Goal: Download file/media

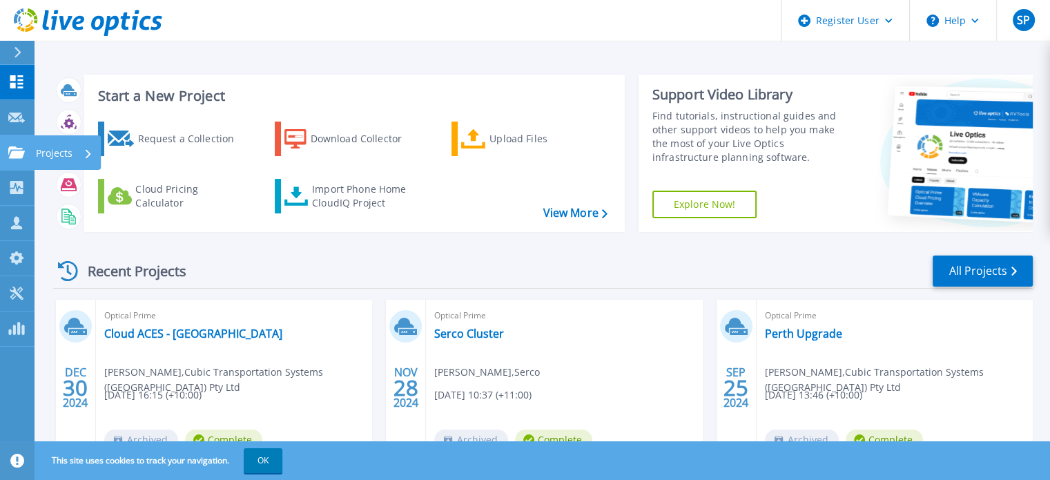
click at [14, 150] on icon at bounding box center [16, 152] width 17 height 12
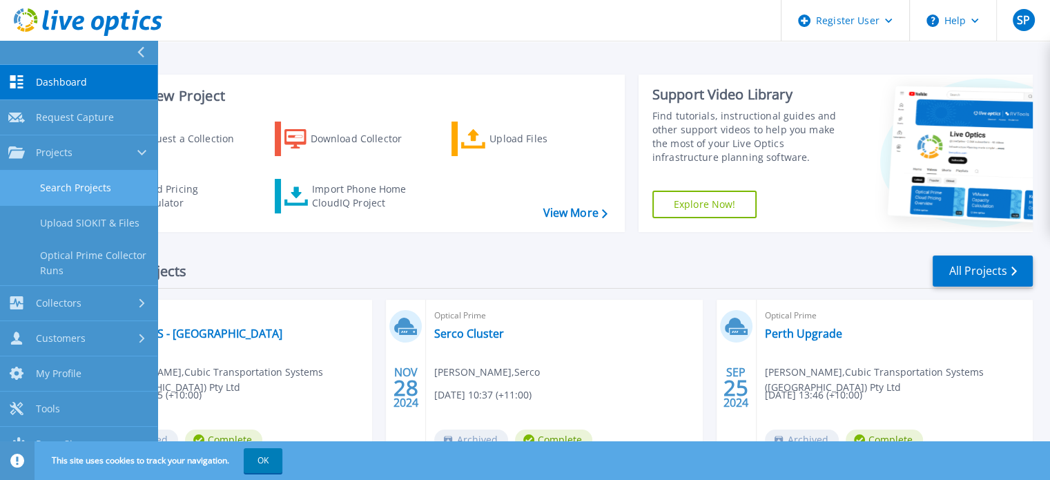
click at [83, 188] on link "Search Projects" at bounding box center [78, 187] width 157 height 35
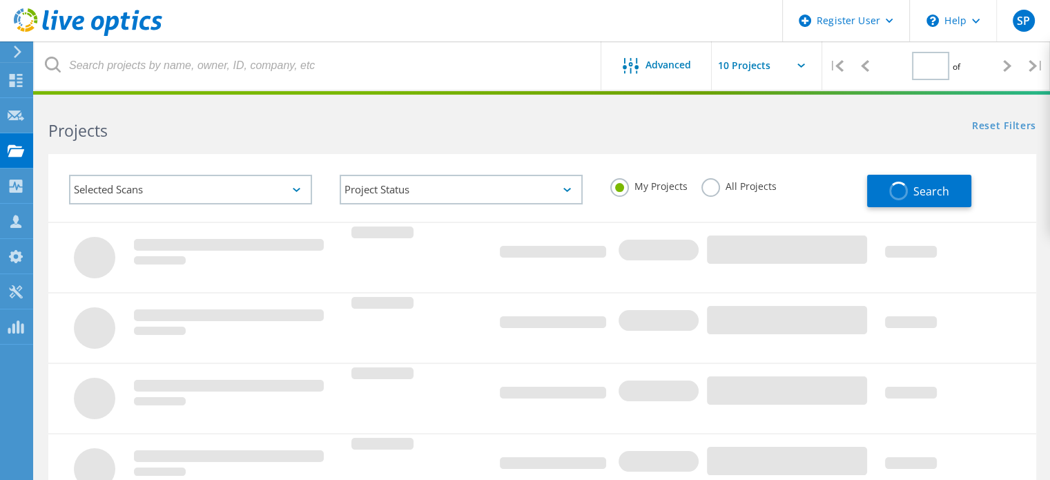
type input "1"
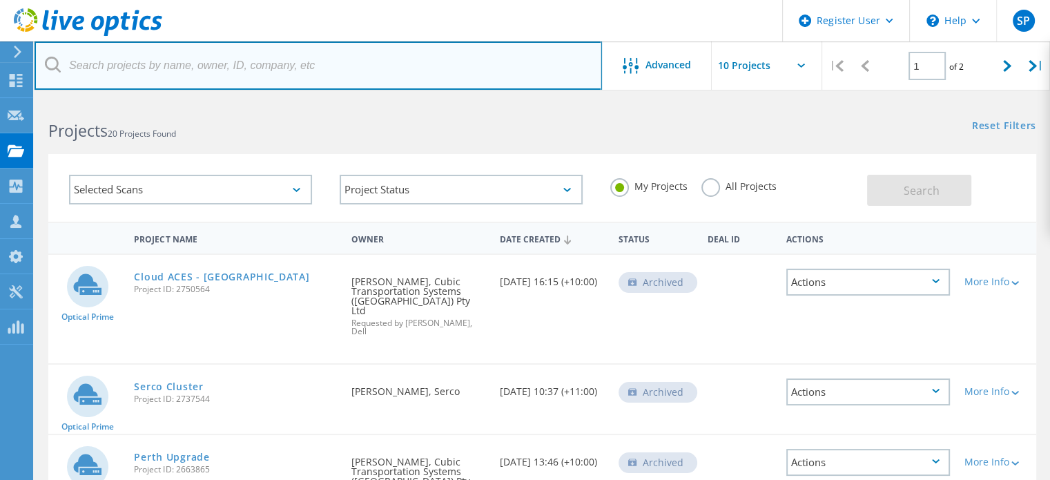
click at [259, 65] on input "text" at bounding box center [318, 65] width 567 height 48
paste input "Yeah I was discussing about these accounts with [PERSON_NAME]"
type input "Yeah I was discussing about these accounts with [PERSON_NAME]"
click at [415, 64] on input "text" at bounding box center [318, 65] width 567 height 48
paste input "2993590"
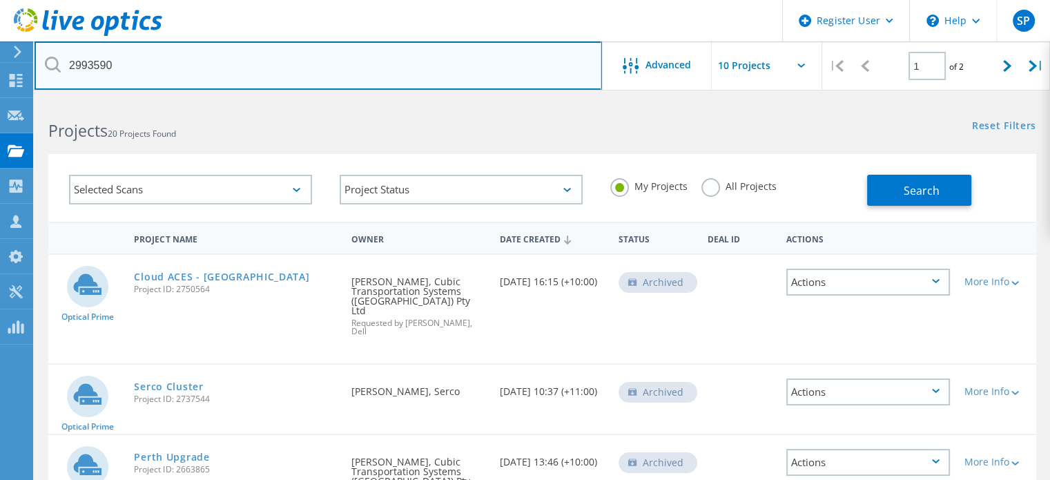
type input "2993590"
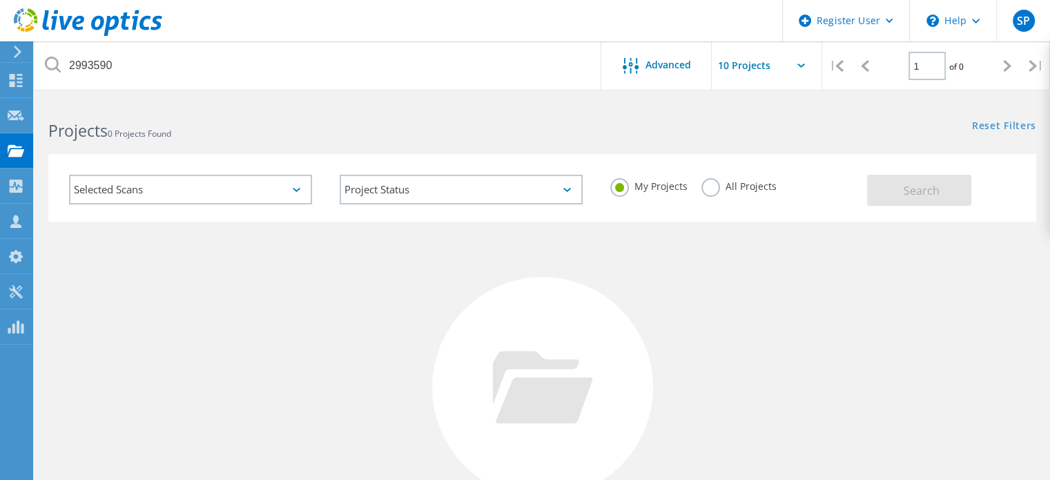
click at [704, 195] on div "All Projects" at bounding box center [738, 188] width 75 height 20
click at [712, 191] on label "All Projects" at bounding box center [738, 184] width 75 height 13
click at [0, 0] on input "All Projects" at bounding box center [0, 0] width 0 height 0
click at [954, 191] on button "Search" at bounding box center [919, 190] width 104 height 31
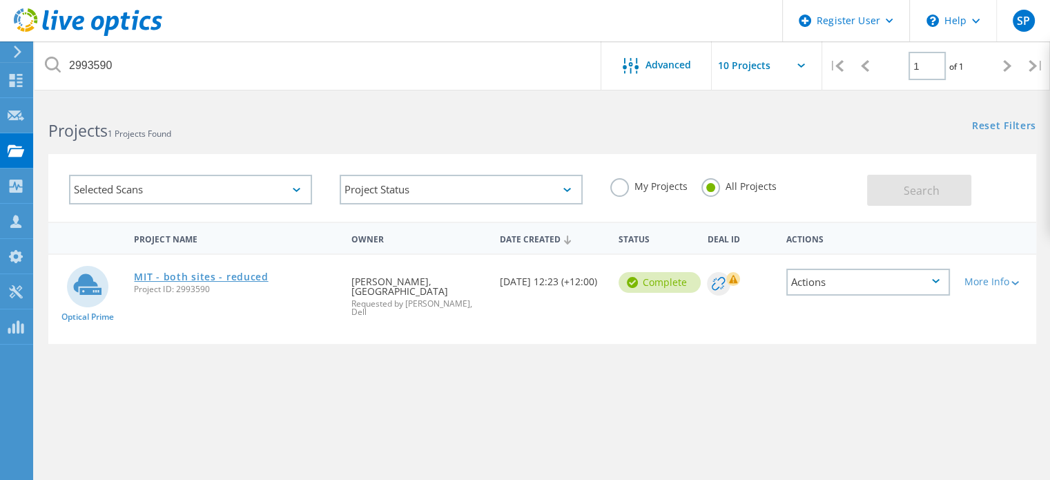
click at [188, 272] on link "MIT - both sites - reduced" at bounding box center [201, 277] width 134 height 10
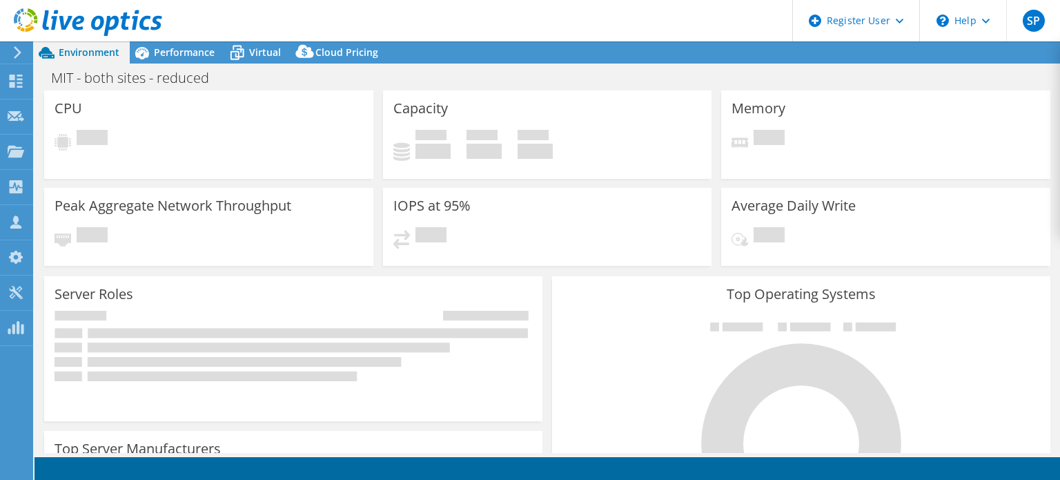
select select "Australia"
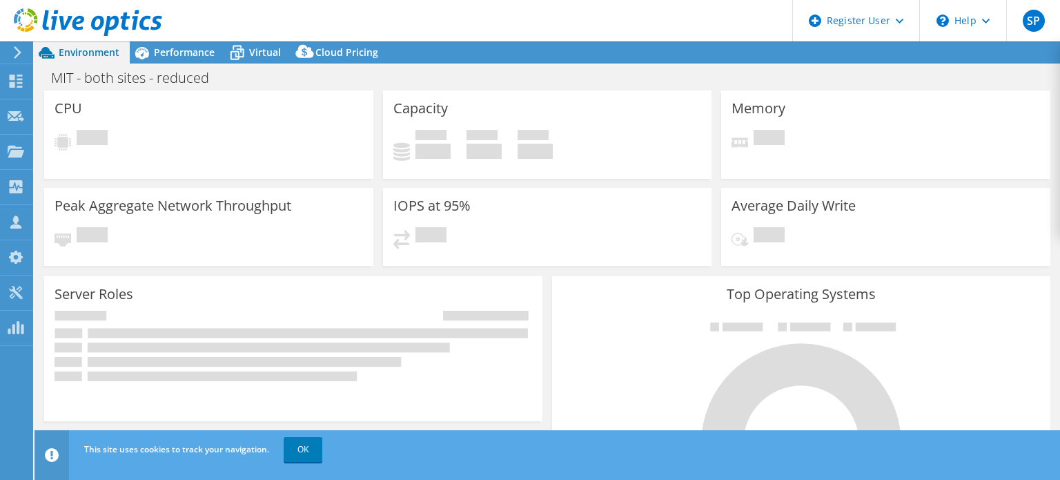
select select "AUD"
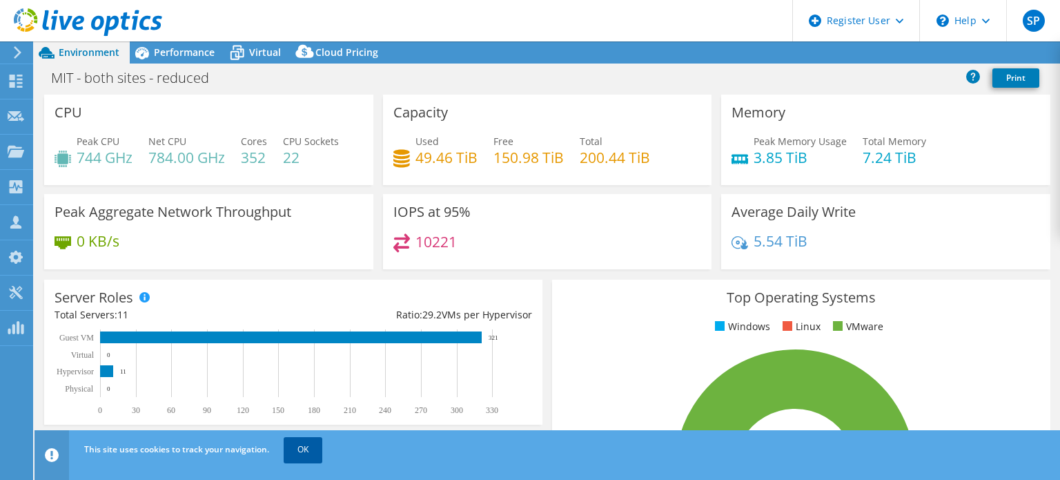
click at [313, 437] on link "OK" at bounding box center [303, 449] width 39 height 25
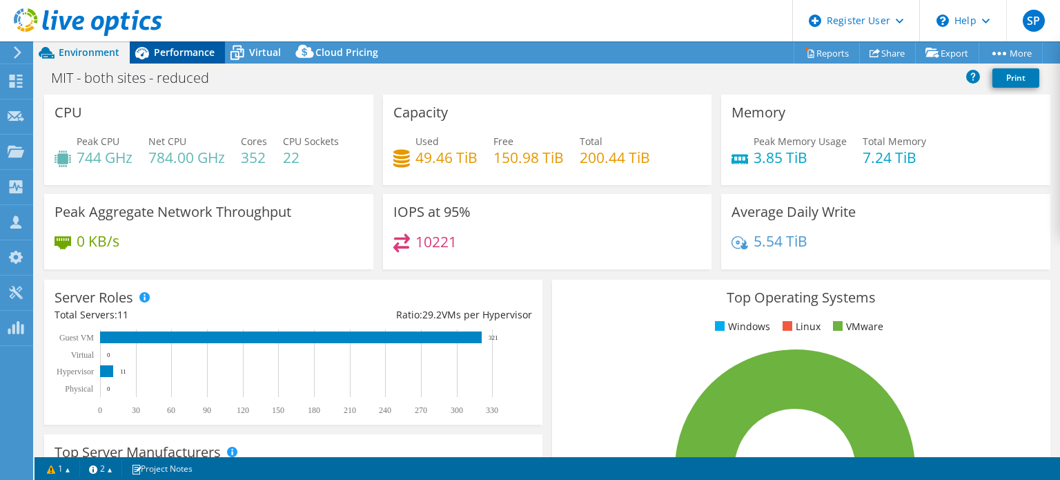
click at [183, 59] on div "Performance" at bounding box center [177, 52] width 95 height 22
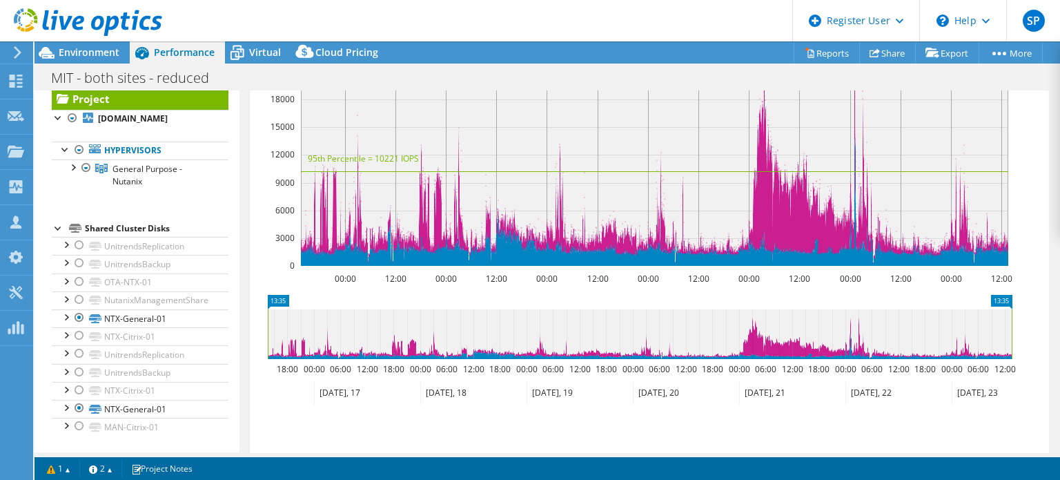
scroll to position [204, 0]
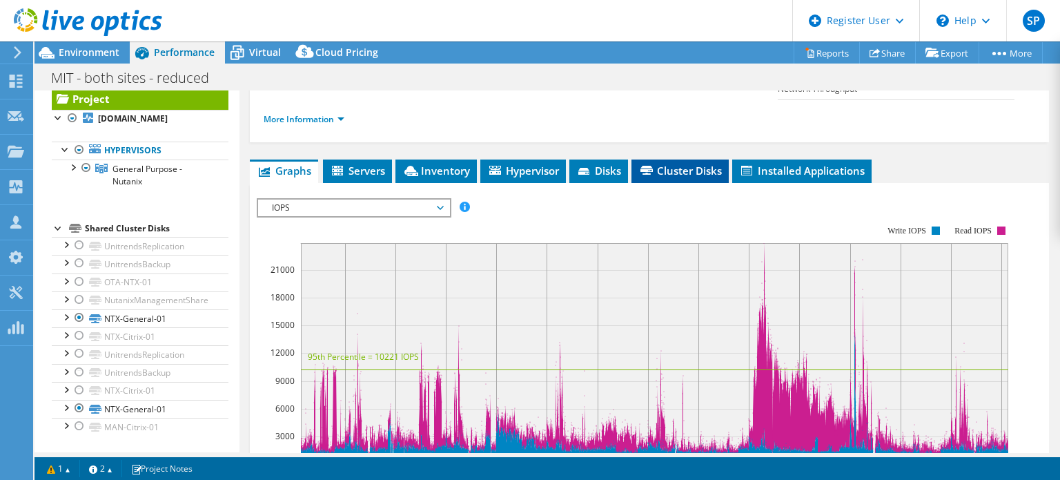
click at [698, 177] on span "Cluster Disks" at bounding box center [680, 171] width 84 height 14
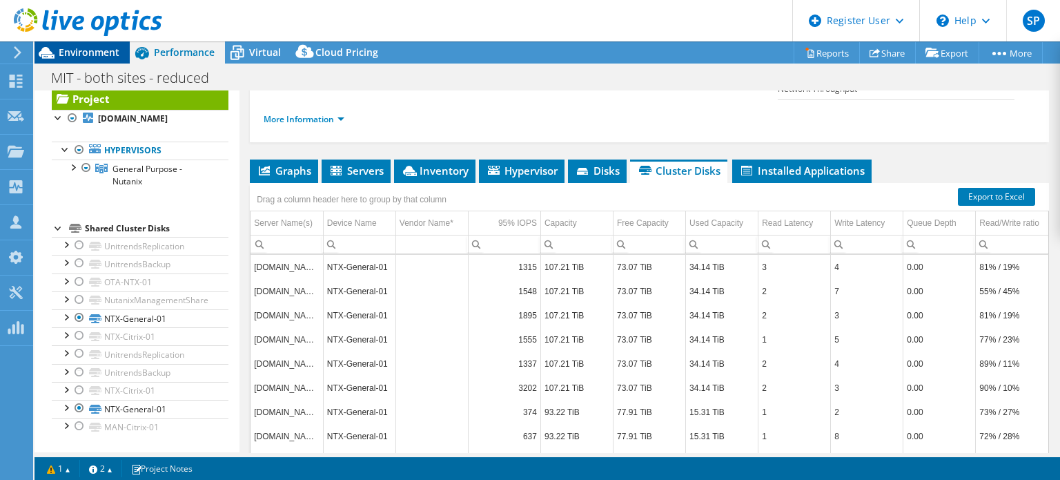
click at [95, 55] on span "Environment" at bounding box center [89, 52] width 61 height 13
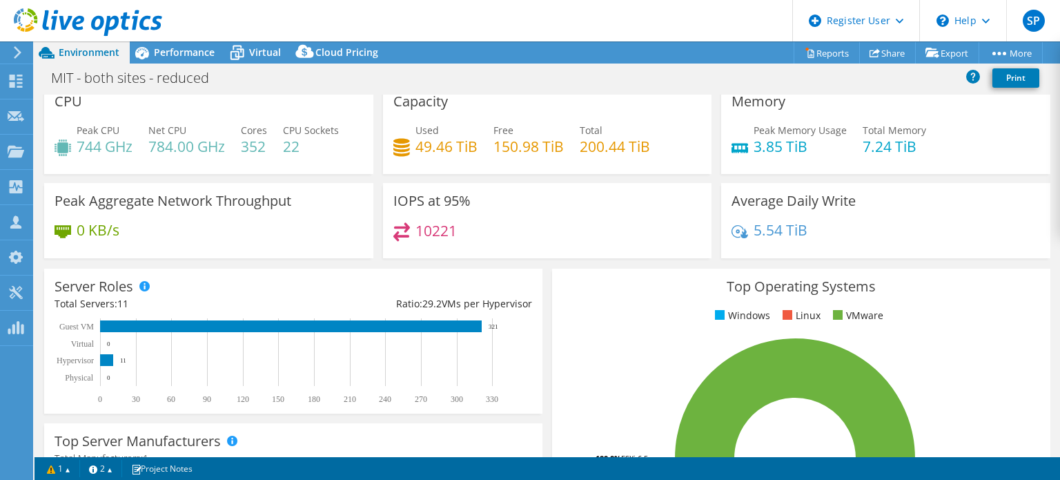
scroll to position [0, 0]
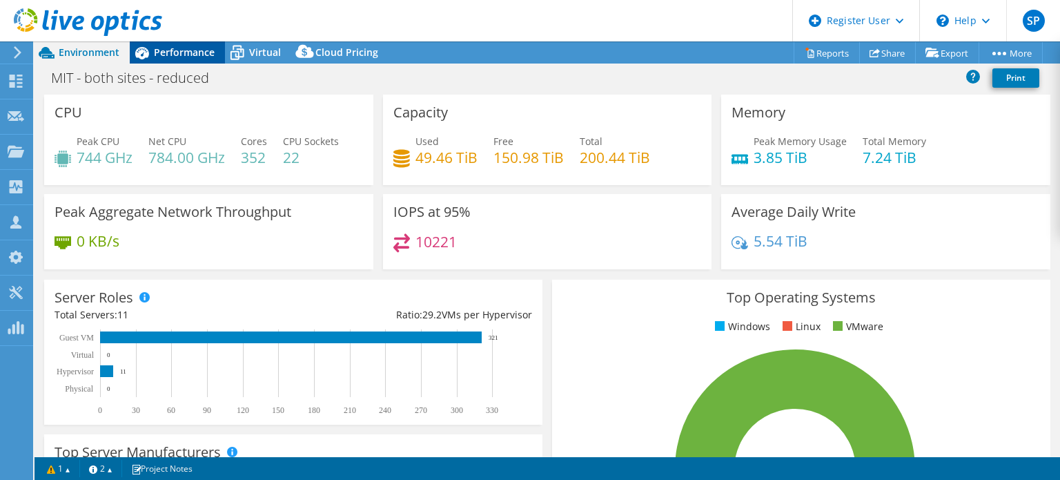
click at [173, 46] on span "Performance" at bounding box center [184, 52] width 61 height 13
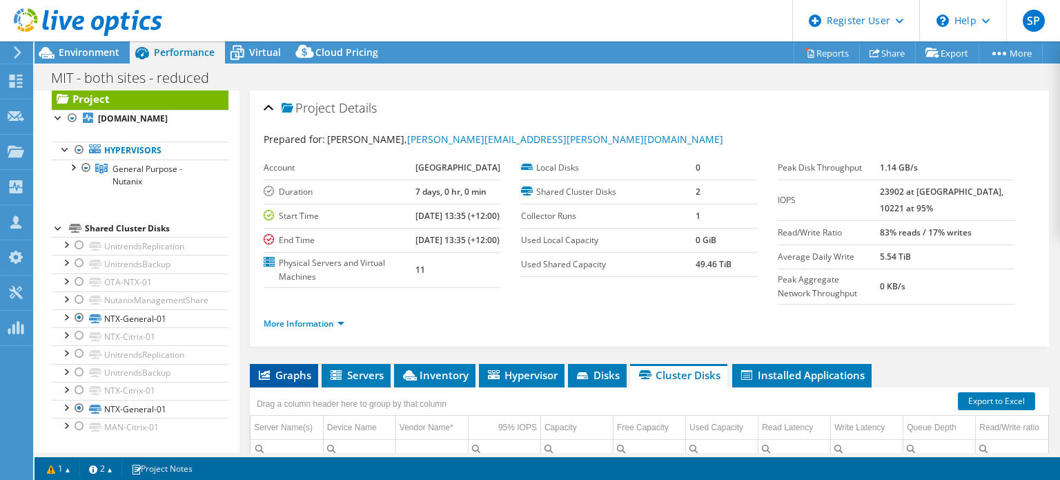
click at [292, 382] on span "Graphs" at bounding box center [284, 375] width 55 height 14
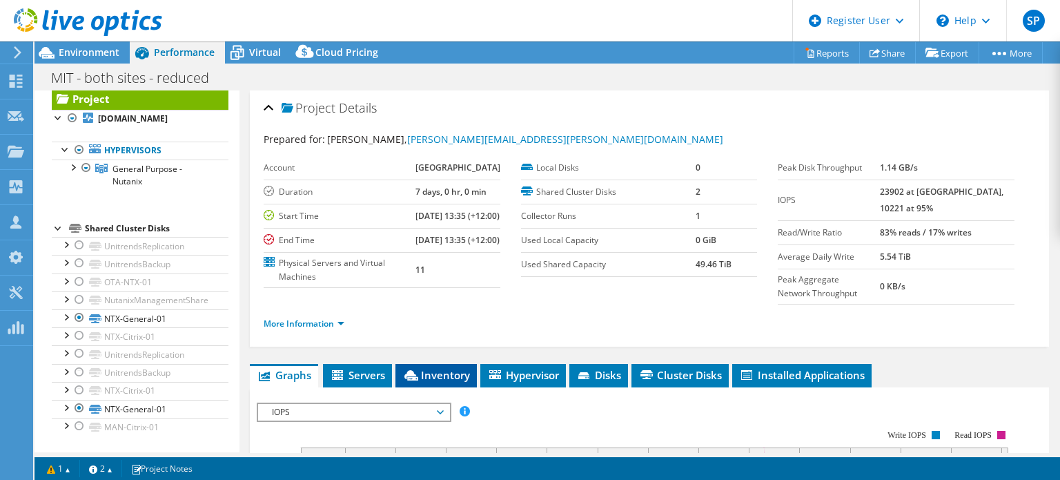
click at [400, 387] on li "Inventory" at bounding box center [435, 375] width 81 height 23
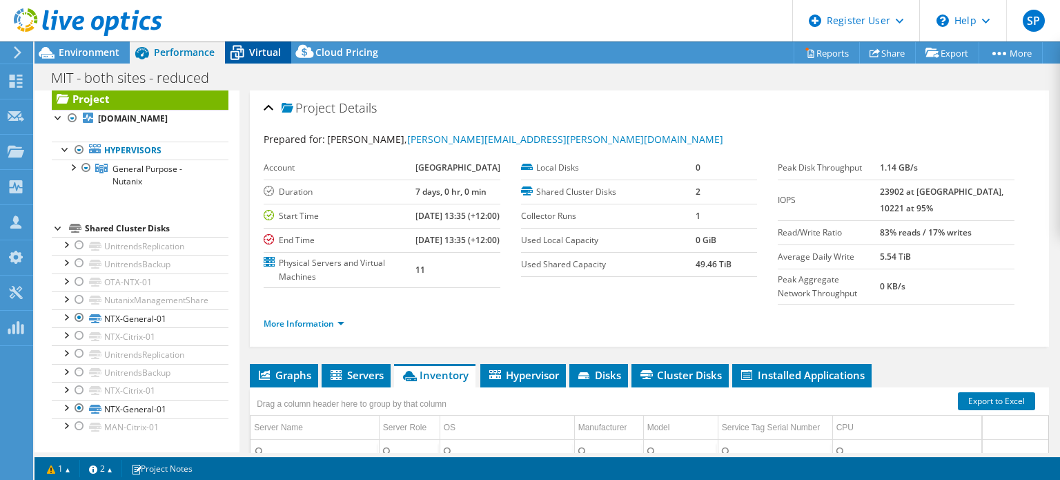
click at [258, 48] on span "Virtual" at bounding box center [265, 52] width 32 height 13
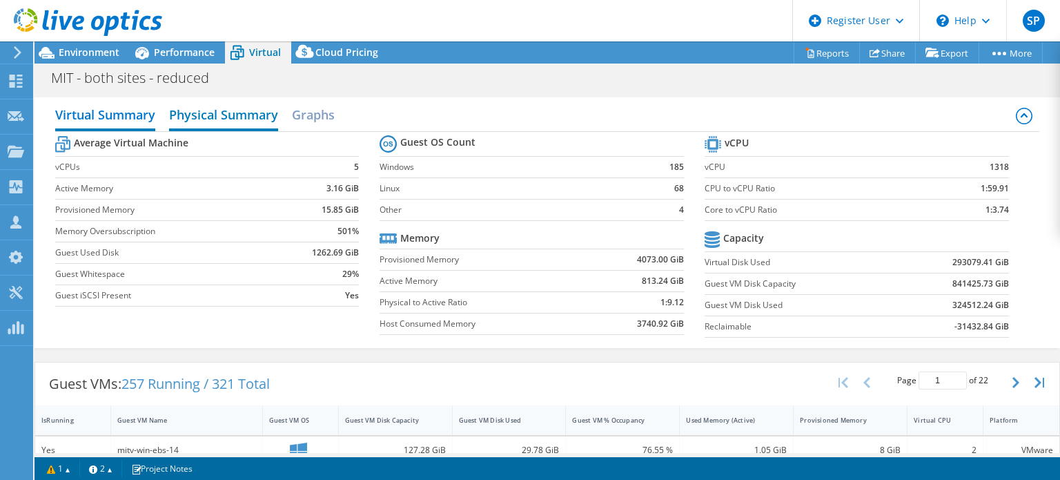
click at [210, 110] on h2 "Physical Summary" at bounding box center [223, 116] width 109 height 30
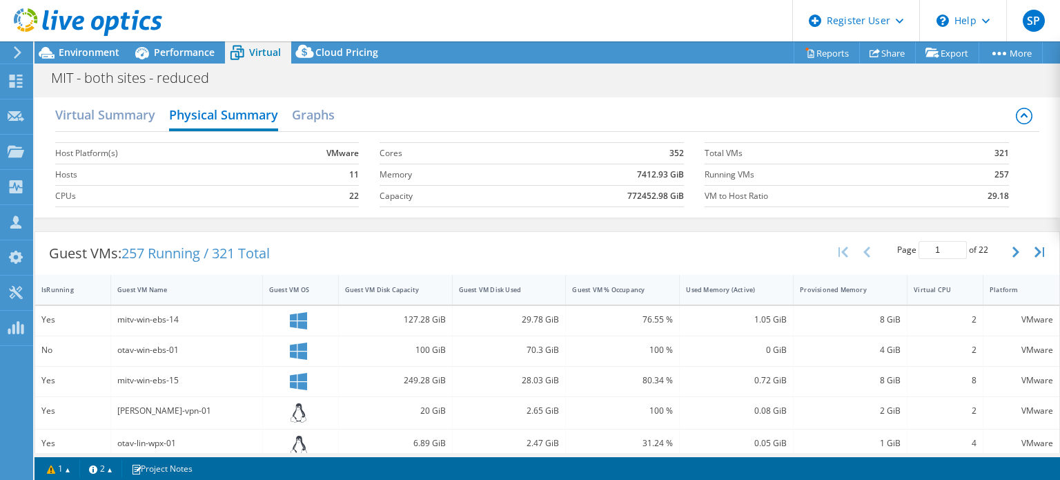
click at [631, 193] on b "772452.98 GiB" at bounding box center [655, 196] width 57 height 14
click at [632, 193] on b "772452.98 GiB" at bounding box center [655, 196] width 57 height 14
click at [634, 197] on b "772452.98 GiB" at bounding box center [655, 196] width 57 height 14
click at [820, 57] on link "Reports" at bounding box center [827, 52] width 66 height 21
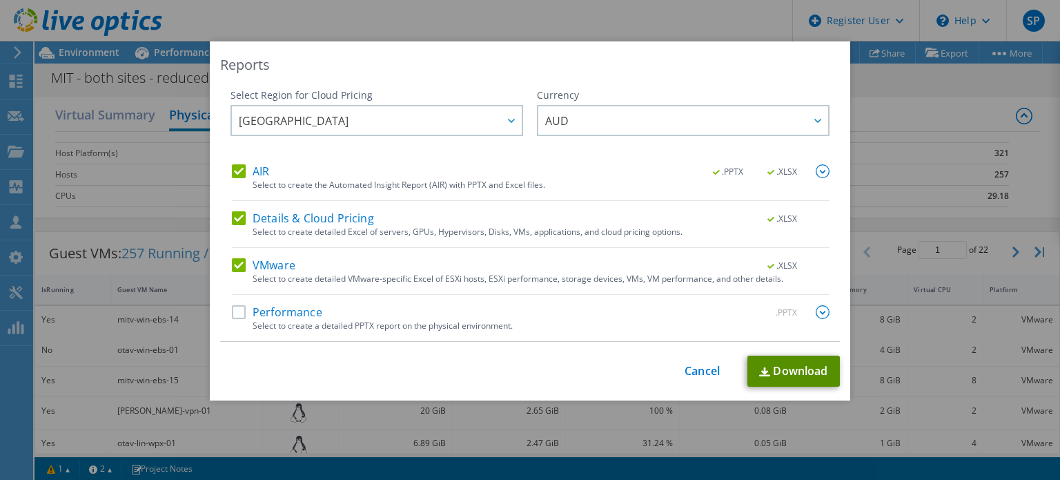
click at [784, 369] on link "Download" at bounding box center [793, 370] width 92 height 31
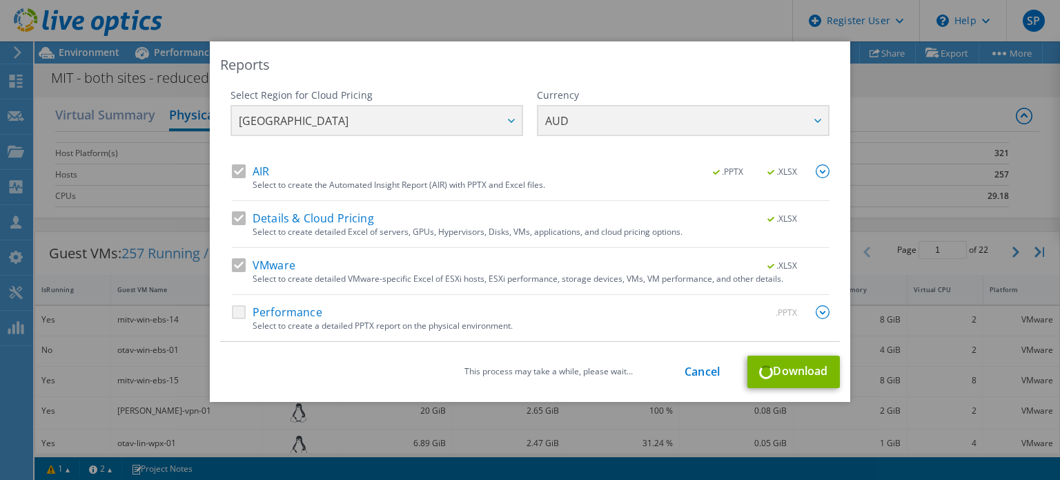
click at [486, 118] on div "Select Region for Cloud Pricing Asia Pacific (Hong Kong) Asia Pacific (Mumbai) …" at bounding box center [529, 126] width 599 height 76
click at [704, 365] on link "Cancel" at bounding box center [702, 371] width 35 height 13
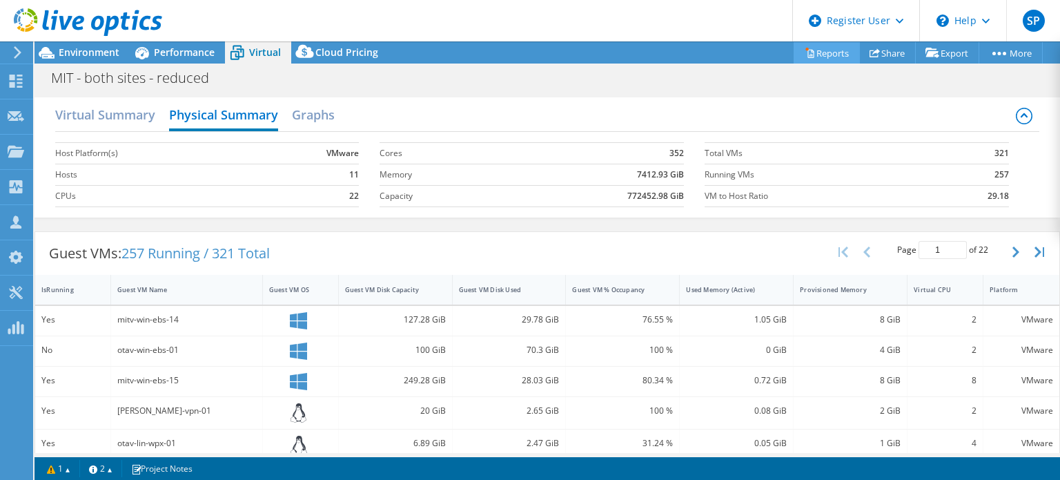
click at [824, 54] on link "Reports" at bounding box center [827, 52] width 66 height 21
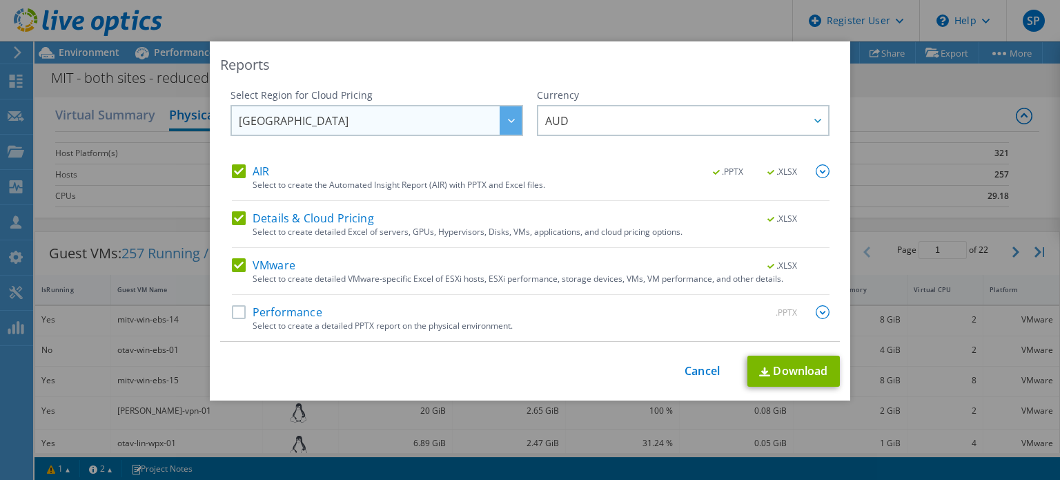
click at [500, 117] on div at bounding box center [511, 120] width 22 height 28
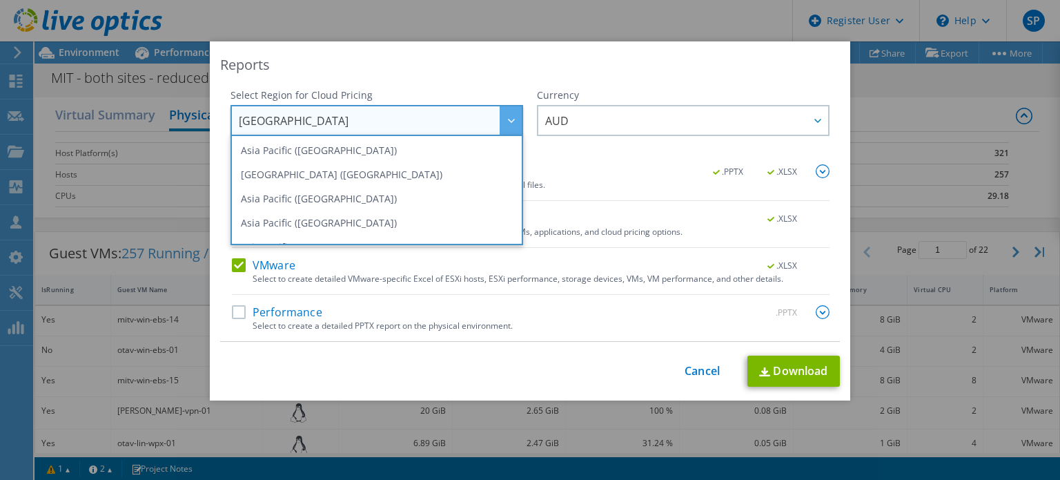
click at [381, 125] on span "Australia" at bounding box center [380, 120] width 283 height 28
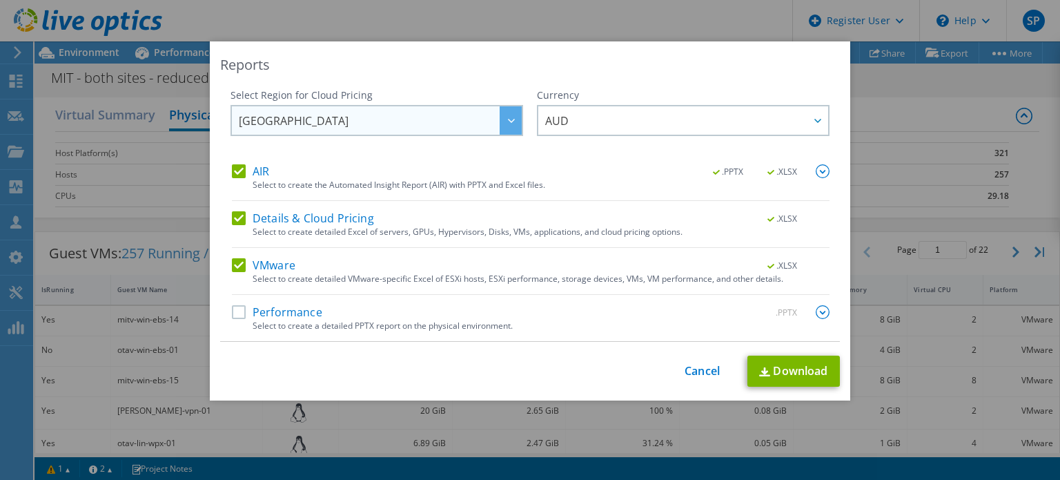
click at [508, 119] on icon at bounding box center [511, 121] width 7 height 4
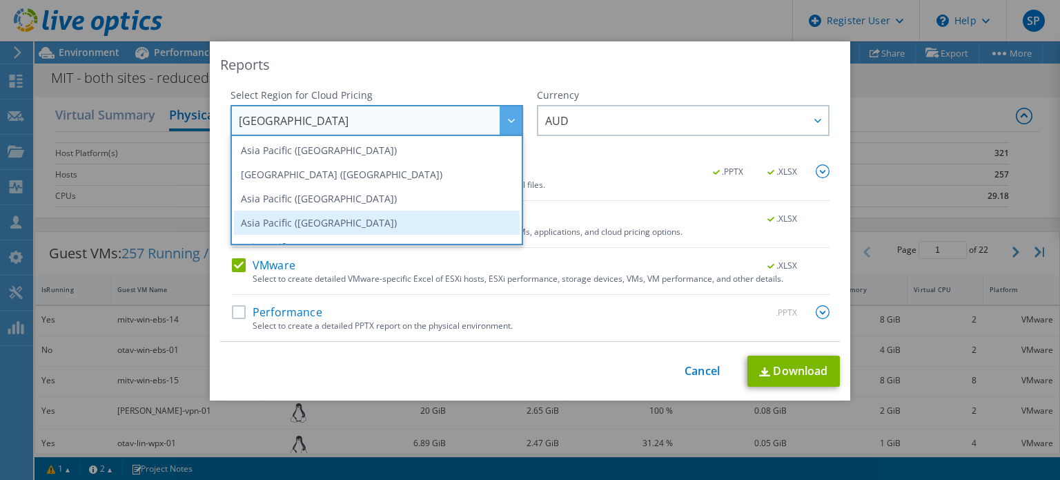
scroll to position [186, 0]
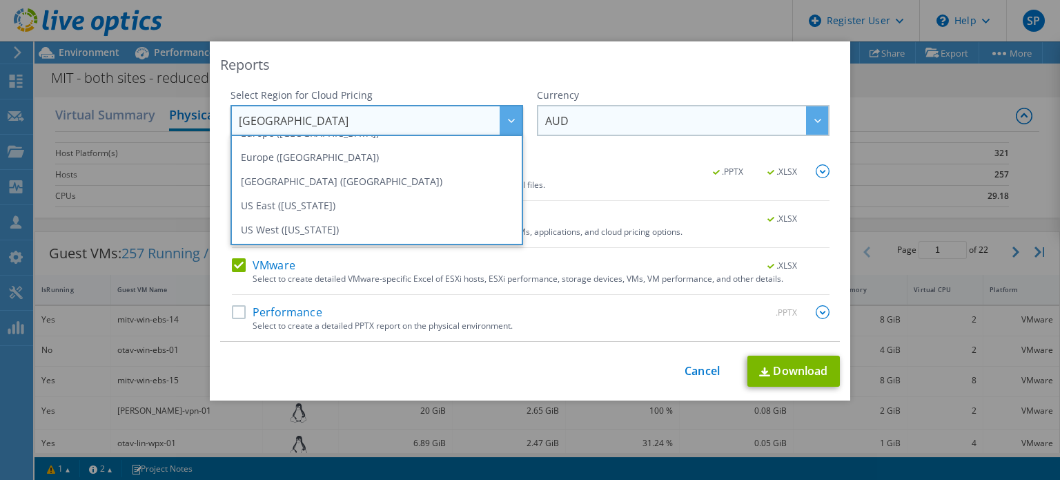
click at [660, 121] on span "AUD" at bounding box center [686, 120] width 283 height 28
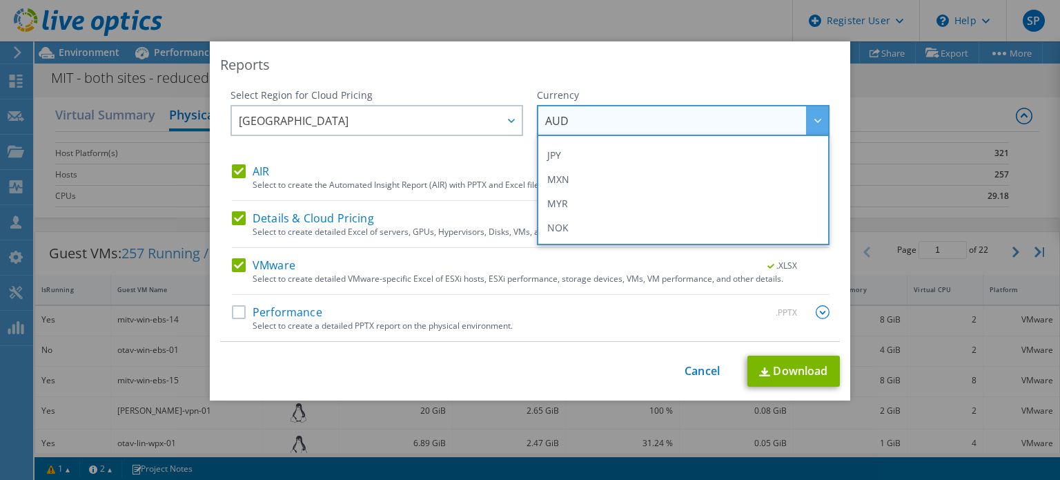
scroll to position [381, 0]
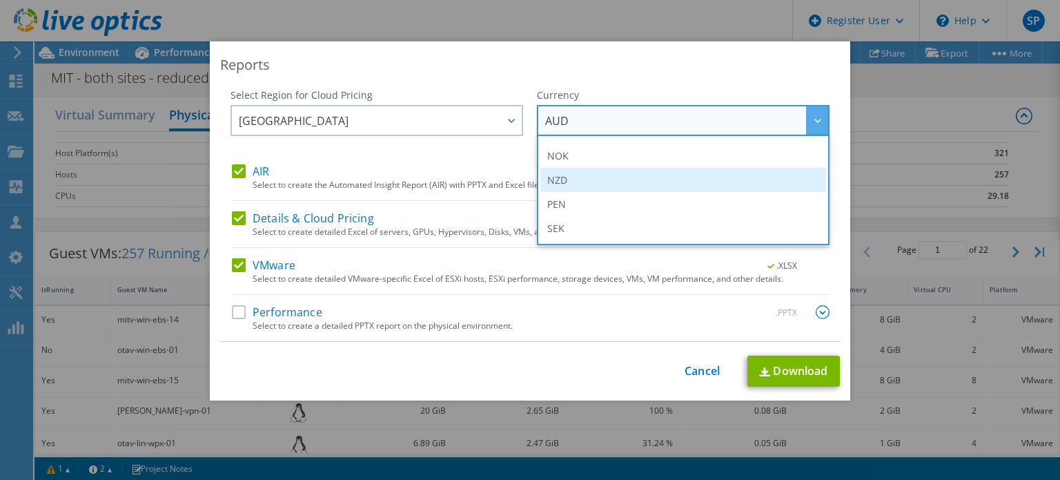
click at [579, 171] on li "NZD" at bounding box center [683, 180] width 286 height 24
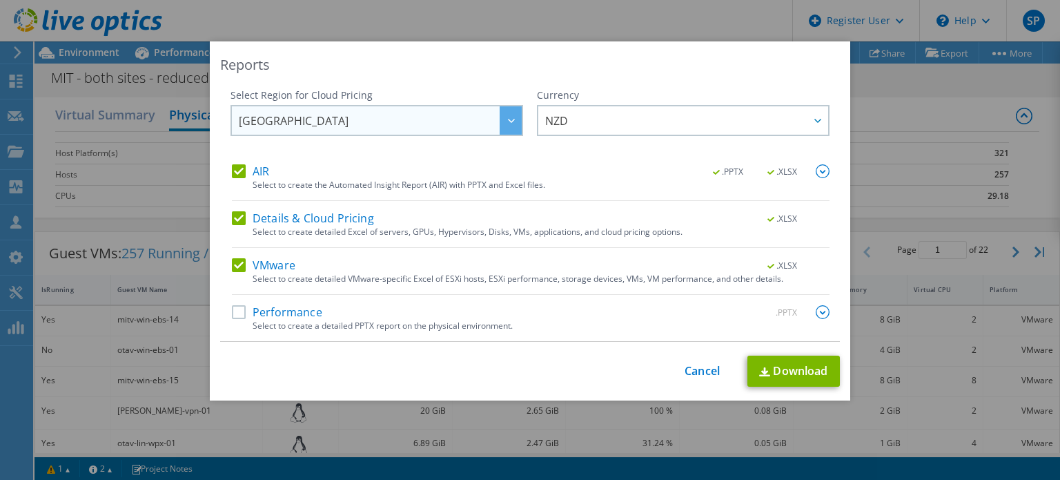
click at [507, 112] on div at bounding box center [511, 120] width 22 height 28
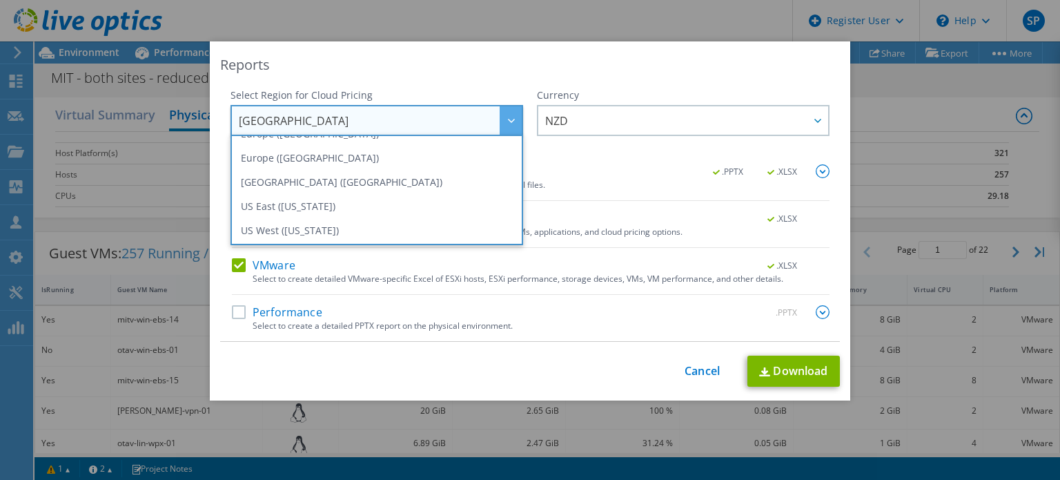
click at [560, 66] on div "Reports" at bounding box center [530, 64] width 620 height 19
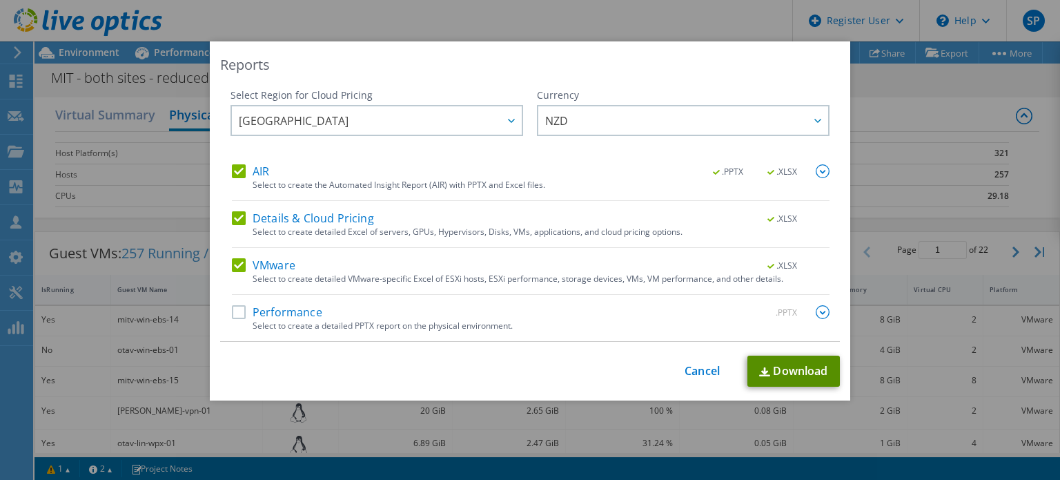
click at [790, 374] on link "Download" at bounding box center [793, 370] width 92 height 31
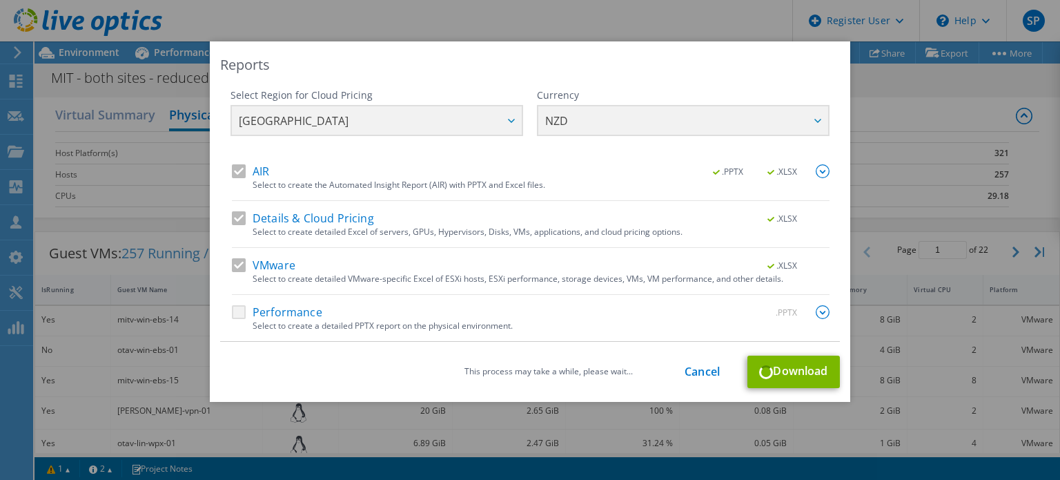
click at [901, 193] on div "Reports Select Region for Cloud Pricing Asia Pacific (Hong Kong) Asia Pacific (…" at bounding box center [530, 239] width 1060 height 397
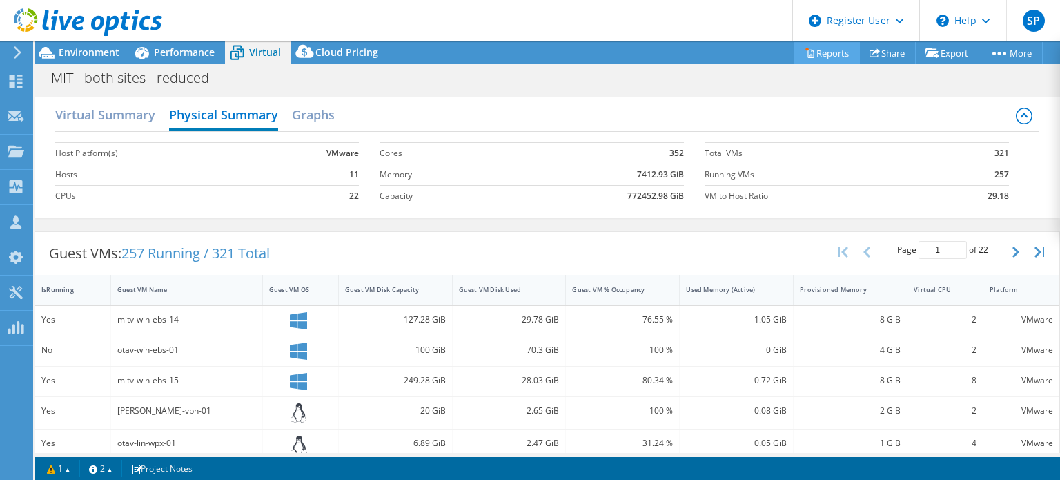
click at [816, 49] on link "Reports" at bounding box center [827, 52] width 66 height 21
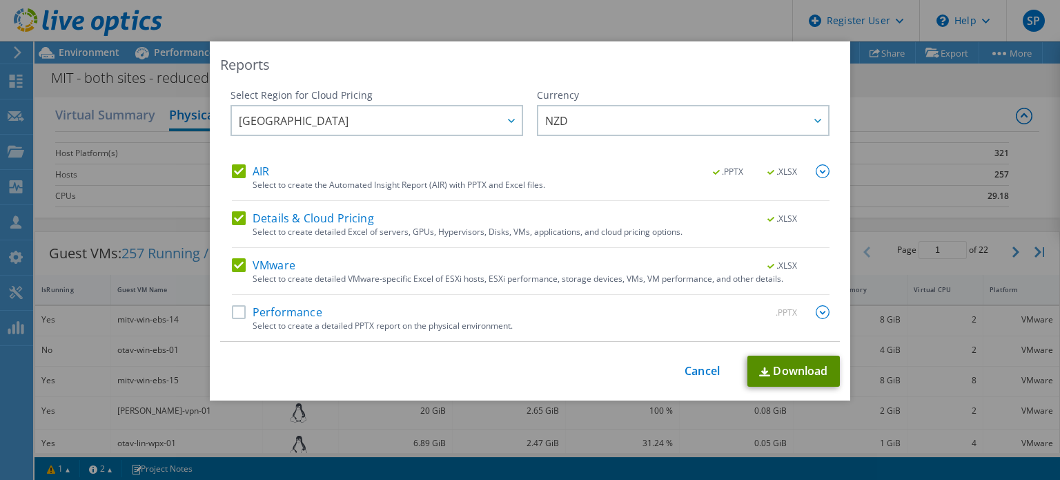
click at [789, 368] on link "Download" at bounding box center [793, 370] width 92 height 31
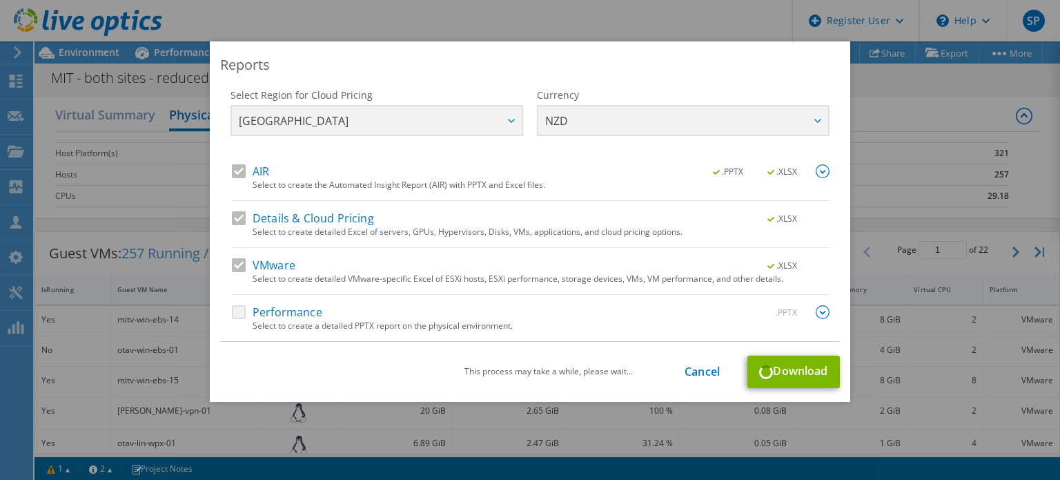
click at [775, 374] on div "This process may take a while, please wait... Cancel Download" at bounding box center [530, 371] width 620 height 32
click at [389, 361] on div "This process may take a while, please wait... Cancel Download" at bounding box center [530, 371] width 620 height 32
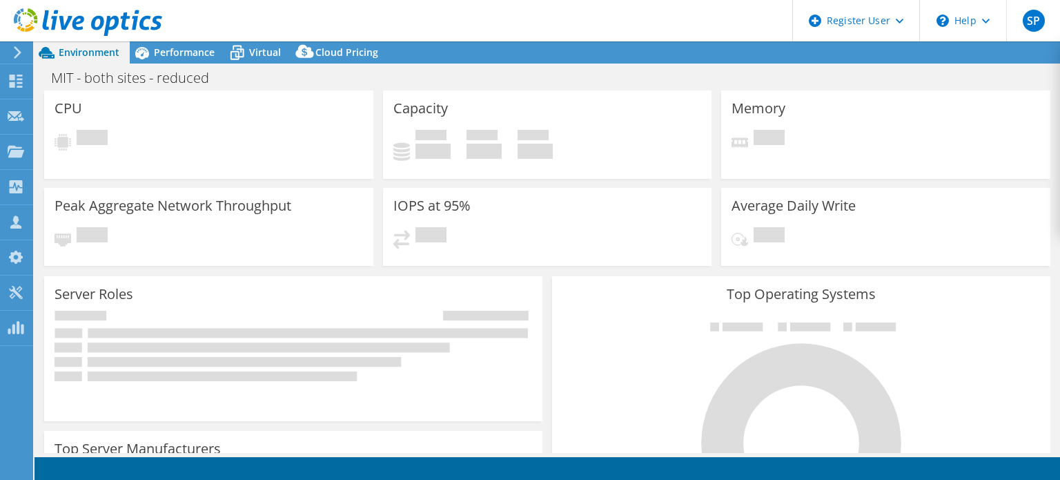
select select
select select "[GEOGRAPHIC_DATA]"
select select "NZD"
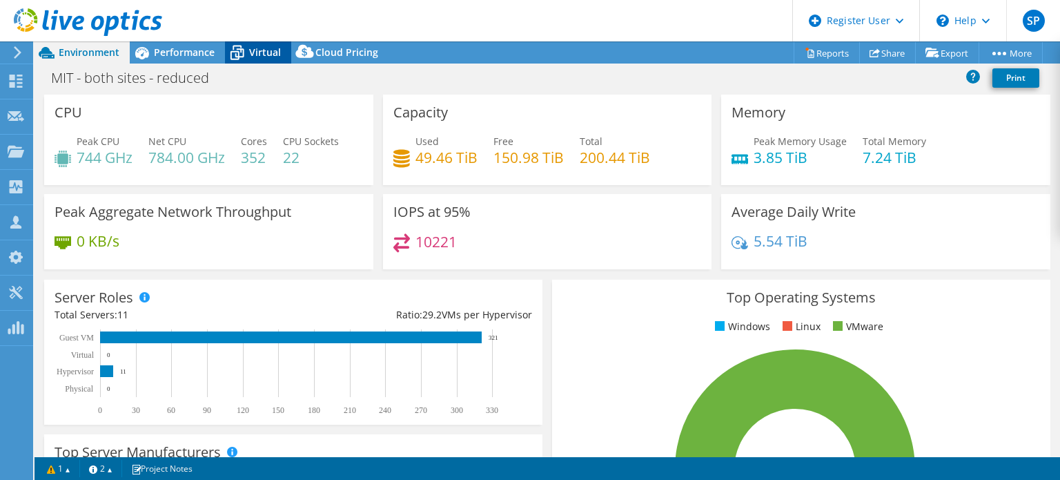
click at [274, 57] on span "Virtual" at bounding box center [265, 52] width 32 height 13
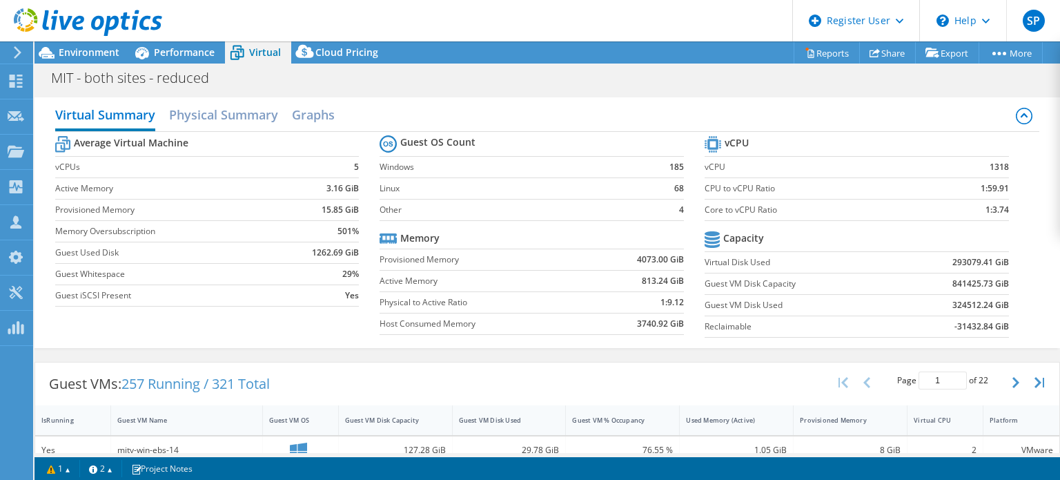
scroll to position [41, 0]
click at [250, 127] on h2 "Physical Summary" at bounding box center [223, 116] width 109 height 30
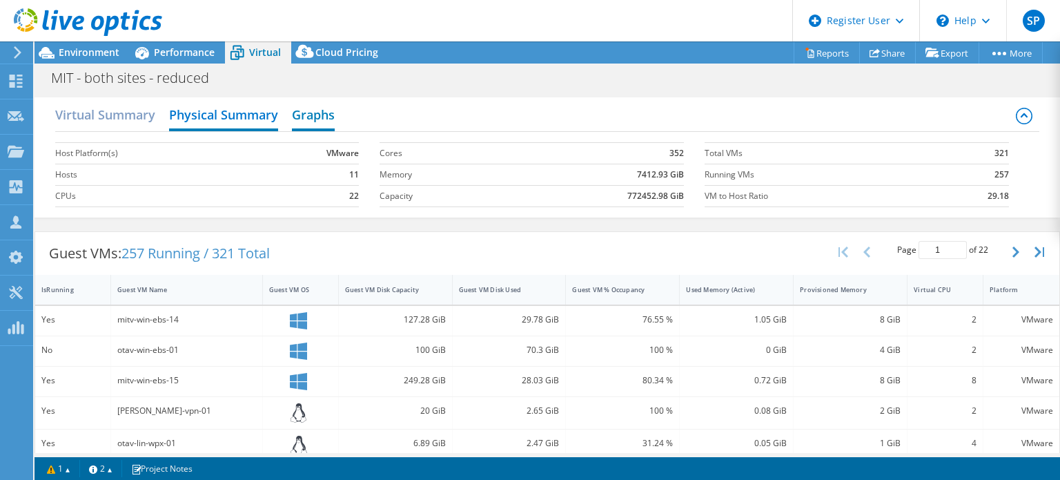
click at [323, 122] on h2 "Graphs" at bounding box center [313, 116] width 43 height 30
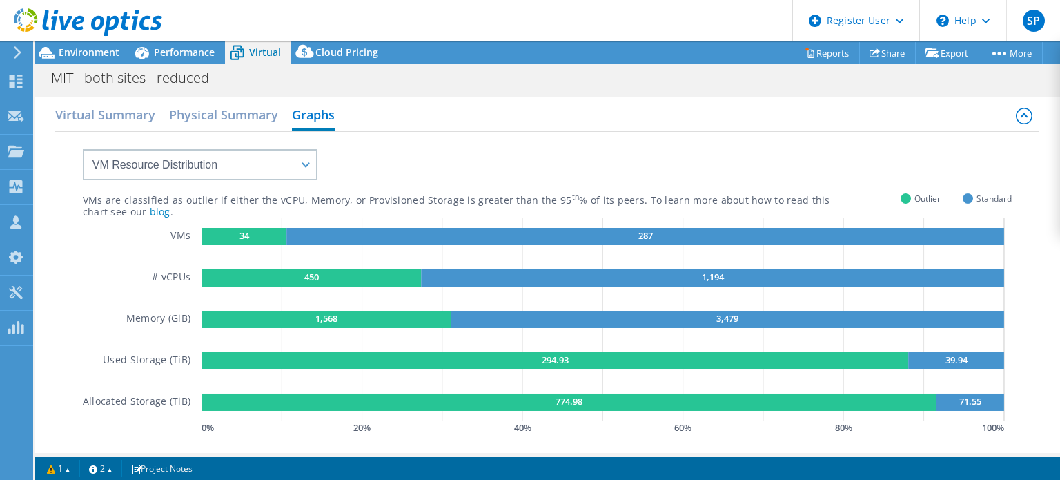
click at [235, 134] on div "VM Resource Distribution Provisioning Contrast Over Provisioning" at bounding box center [186, 156] width 262 height 48
click at [235, 126] on h2 "Physical Summary" at bounding box center [223, 116] width 109 height 30
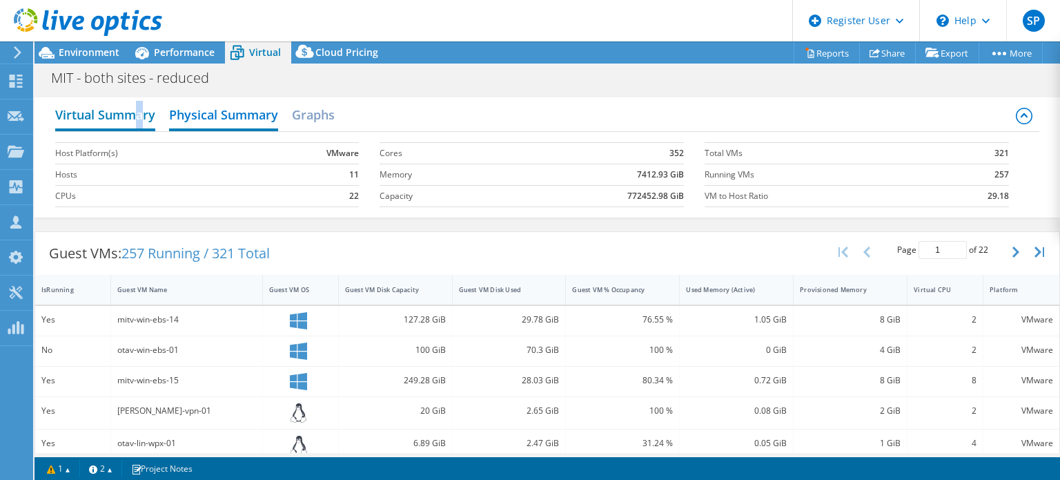
click at [138, 112] on h2 "Virtual Summary" at bounding box center [105, 116] width 100 height 30
click at [138, 110] on h2 "Virtual Summary" at bounding box center [105, 116] width 100 height 30
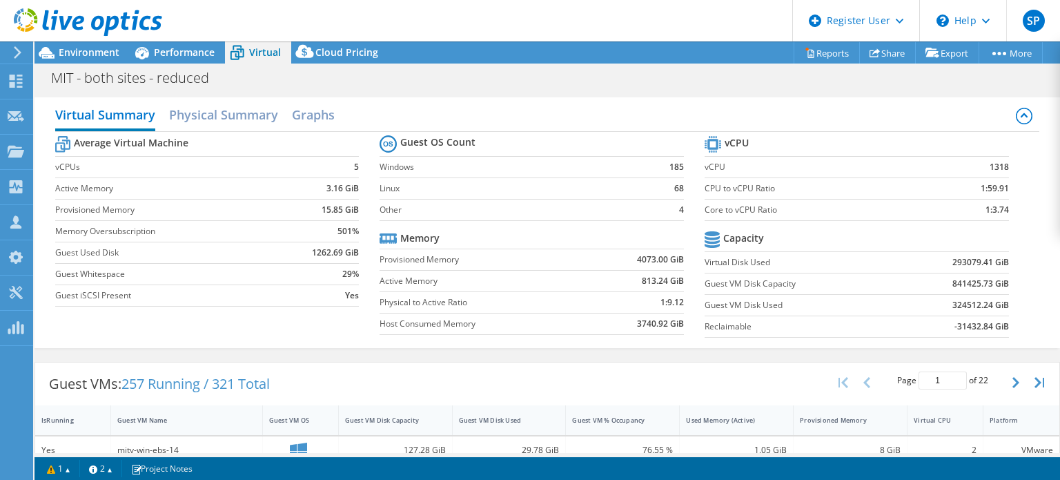
scroll to position [26, 0]
click at [187, 57] on span "Performance" at bounding box center [184, 52] width 61 height 13
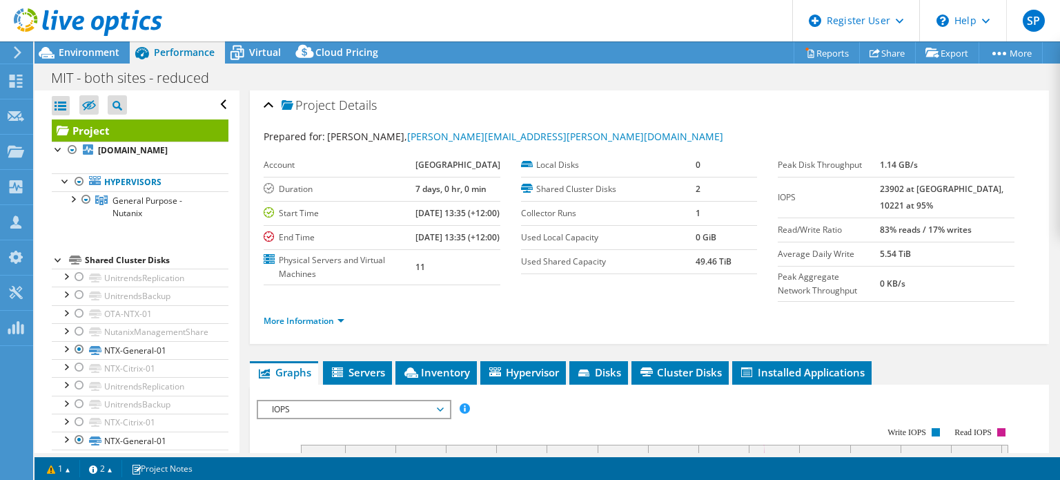
scroll to position [0, 0]
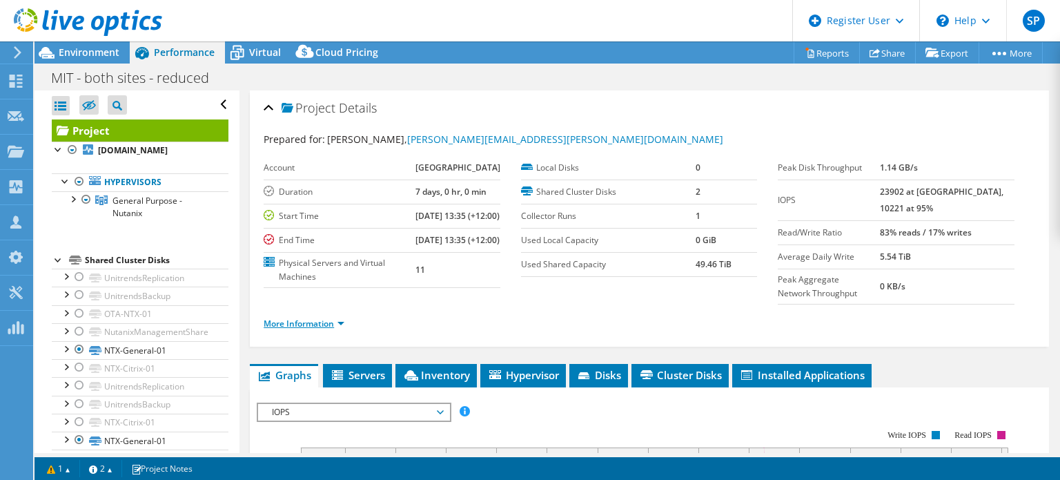
click at [314, 329] on link "More Information" at bounding box center [304, 323] width 81 height 12
